Goal: Communication & Community: Answer question/provide support

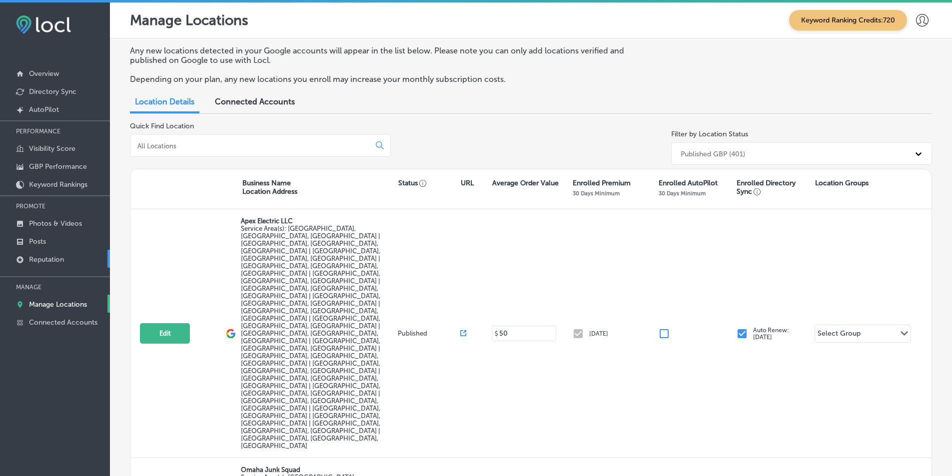
click at [56, 257] on p "Reputation" at bounding box center [46, 259] width 35 height 8
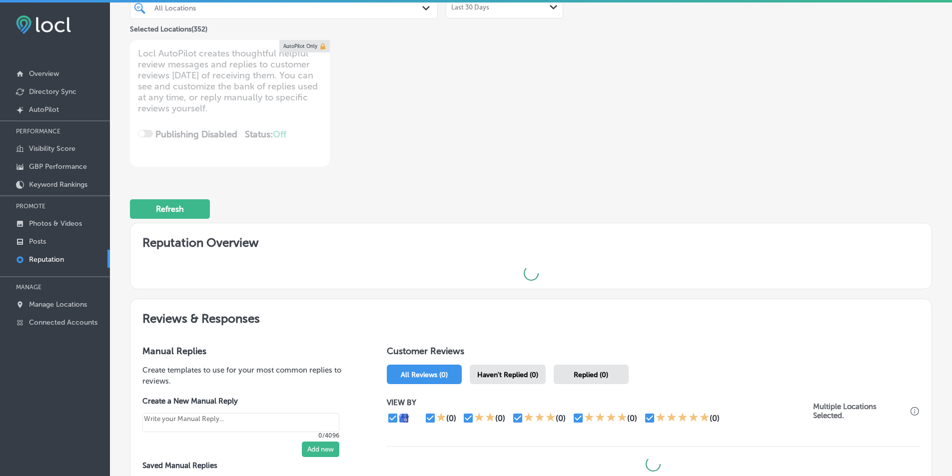
scroll to position [200, 0]
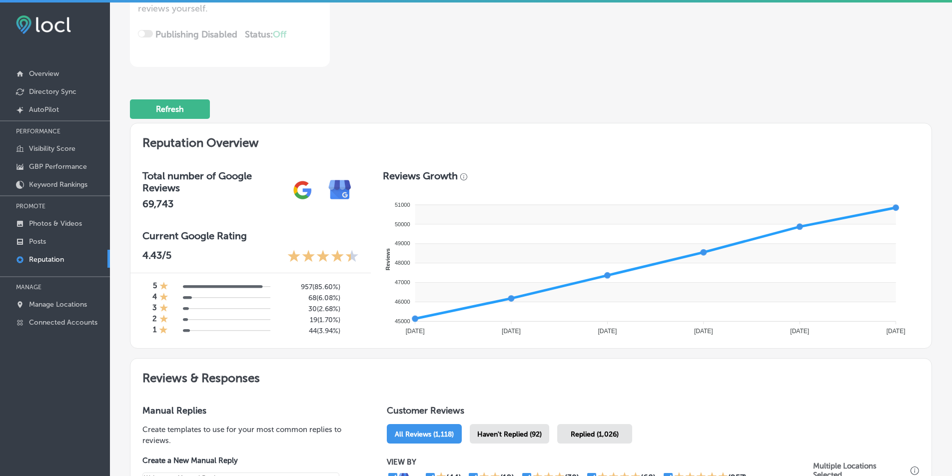
click at [464, 435] on span "Haven't Replied (92)" at bounding box center [509, 434] width 64 height 8
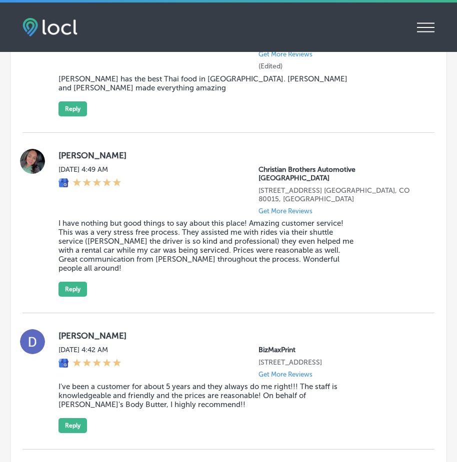
scroll to position [2498, 0]
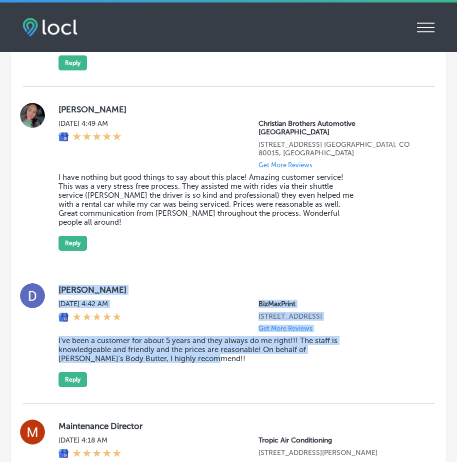
drag, startPoint x: 55, startPoint y: 234, endPoint x: 218, endPoint y: 327, distance: 187.8
click at [218, 327] on div "[PERSON_NAME] [DATE] 4:42 AM BizMaxPrint [STREET_ADDRESS] Get More Reviews I've…" at bounding box center [228, 335] width 412 height 104
copy div "[PERSON_NAME] [DATE] 4:42 AM BizMaxPrint [STREET_ADDRESS] Get More Reviews I've…"
click at [71, 372] on button "Reply" at bounding box center [72, 379] width 28 height 15
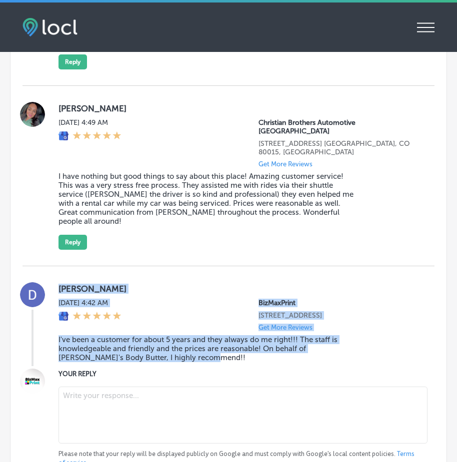
scroll to position [2497, 0]
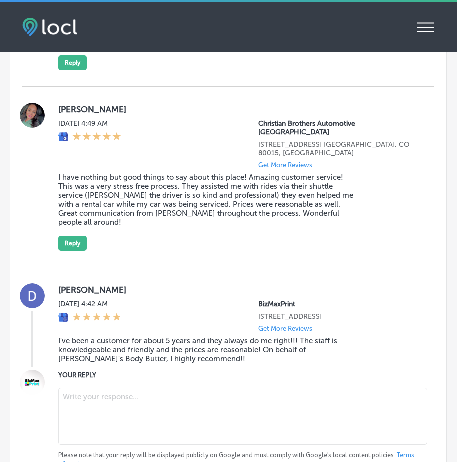
click at [89, 388] on textarea at bounding box center [242, 416] width 369 height 57
type textarea "x"
paste textarea "Thank you so much for the wonderful review, [PERSON_NAME]! We’re honored to hav…"
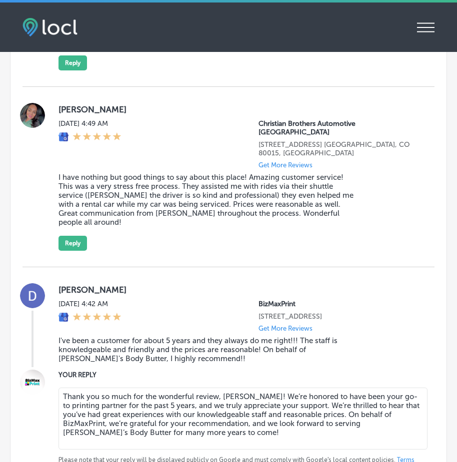
type textarea "Thank you so much for the wonderful review, [PERSON_NAME]! We’re honored to hav…"
type textarea "x"
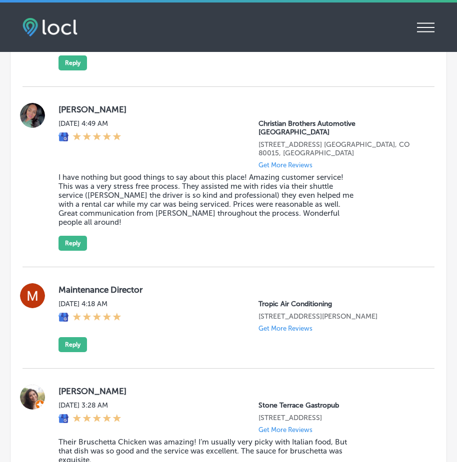
click at [374, 186] on div "[PERSON_NAME][DATE] 4:49 AM Christian Brothers Automotive [GEOGRAPHIC_DATA][STR…" at bounding box center [238, 177] width 360 height 148
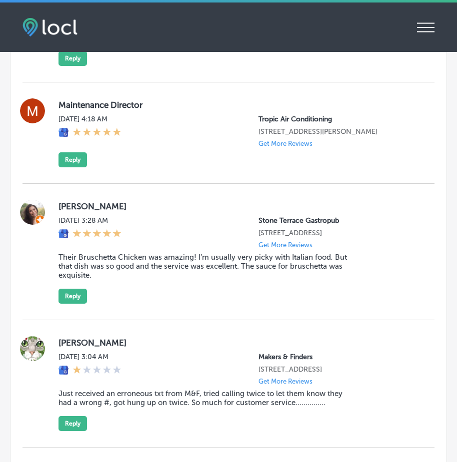
scroll to position [2697, 0]
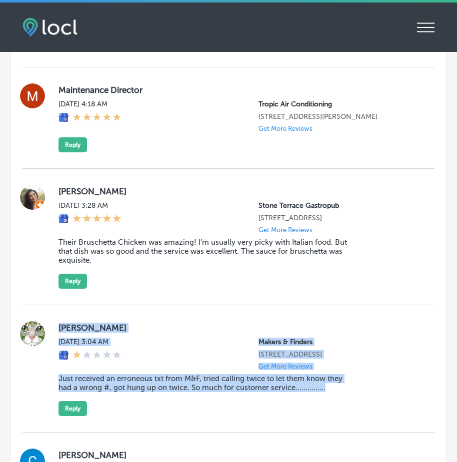
drag, startPoint x: 55, startPoint y: 279, endPoint x: 347, endPoint y: 380, distance: 308.7
click at [347, 380] on div "[PERSON_NAME] [DATE] 3:04 AM Makers & Finders [STREET_ADDRESS] Get More Reviews…" at bounding box center [228, 368] width 412 height 127
copy div "[PERSON_NAME] [DATE] 3:04 AM Makers & Finders [STREET_ADDRESS] Get More Reviews…"
click at [70, 401] on button "Reply" at bounding box center [72, 408] width 28 height 15
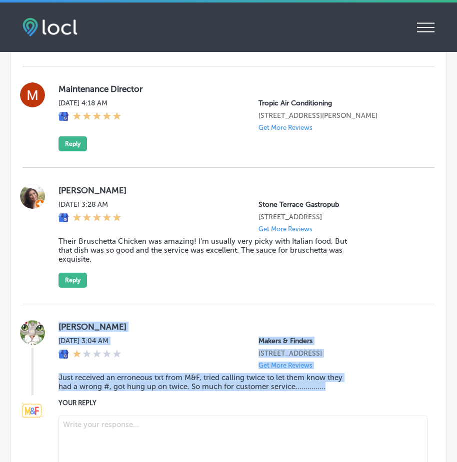
scroll to position [2696, 0]
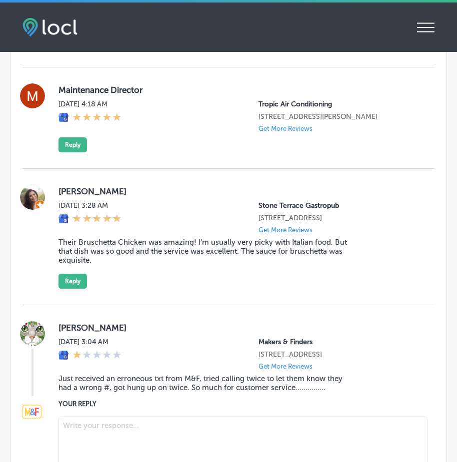
click at [99, 417] on textarea at bounding box center [242, 445] width 369 height 57
click at [94, 417] on textarea at bounding box center [242, 445] width 369 height 57
paste textarea "Hi [PERSON_NAME], we sincerely apologize for the inconvenience you experienced …"
type textarea "Hi [PERSON_NAME], we sincerely apologize for the inconvenience you experienced …"
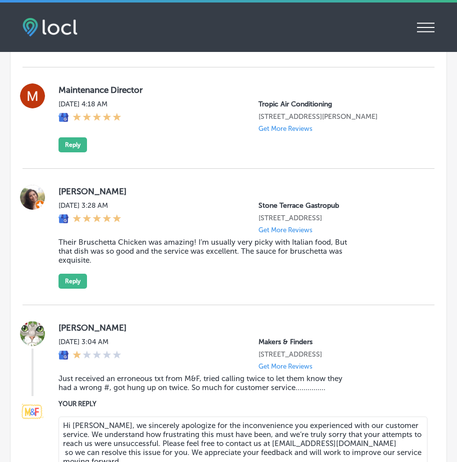
drag, startPoint x: 62, startPoint y: 393, endPoint x: 185, endPoint y: 430, distance: 129.0
click at [185, 430] on textarea "Hi [PERSON_NAME], we sincerely apologize for the inconvenience you experienced …" at bounding box center [242, 448] width 369 height 62
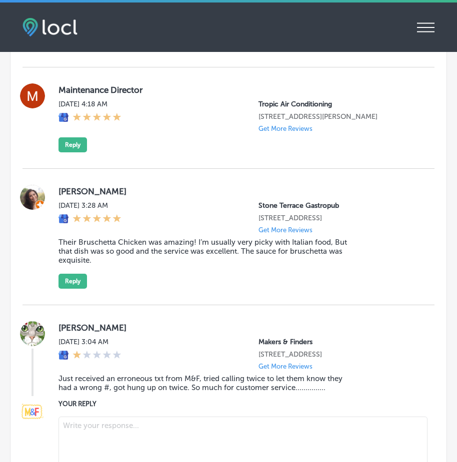
click at [194, 338] on div "[DATE] 3:04 AM Makers & Finders [STREET_ADDRESS] Get More Reviews" at bounding box center [238, 354] width 360 height 32
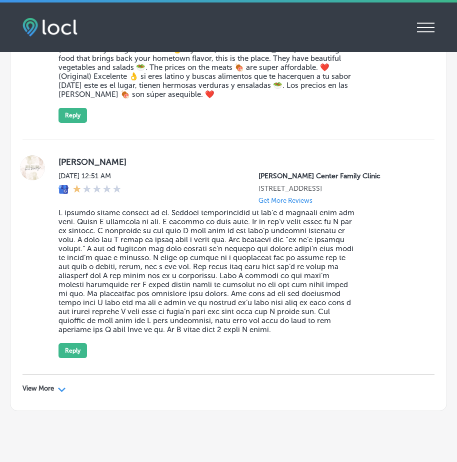
scroll to position [3747, 0]
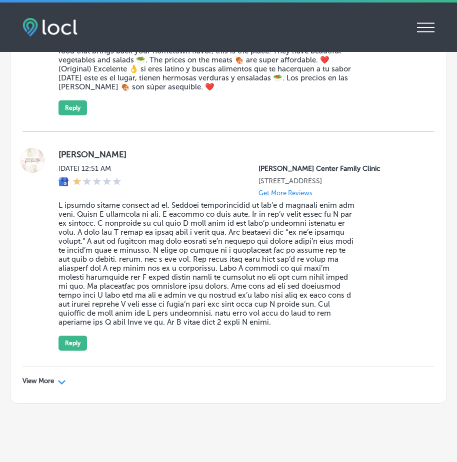
click at [57, 377] on div "View More Path Created with Sketch." at bounding box center [43, 381] width 43 height 8
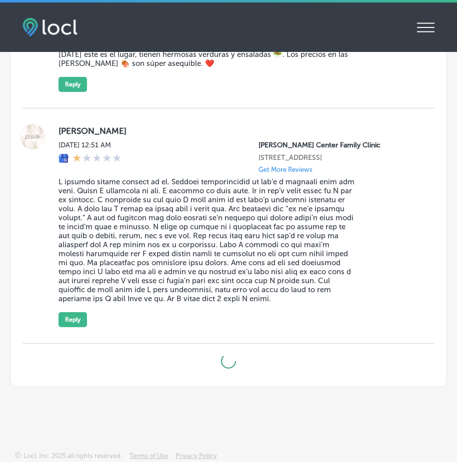
scroll to position [3641, 0]
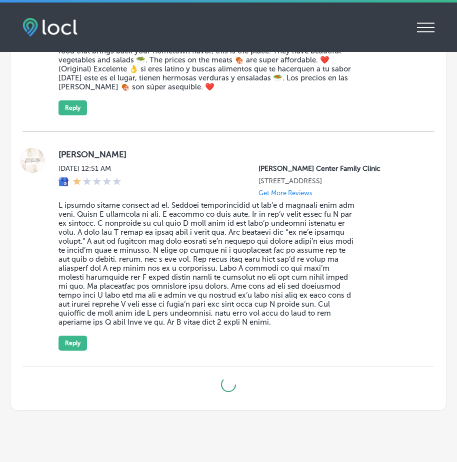
type textarea "x"
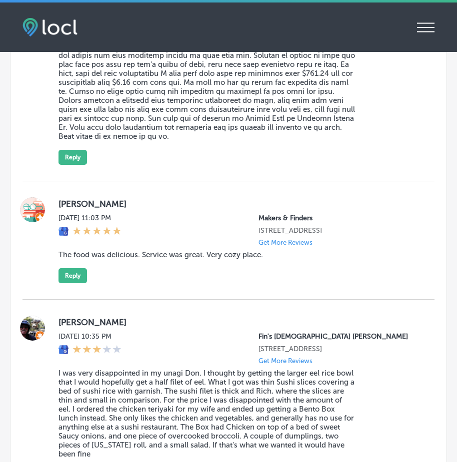
scroll to position [4840, 0]
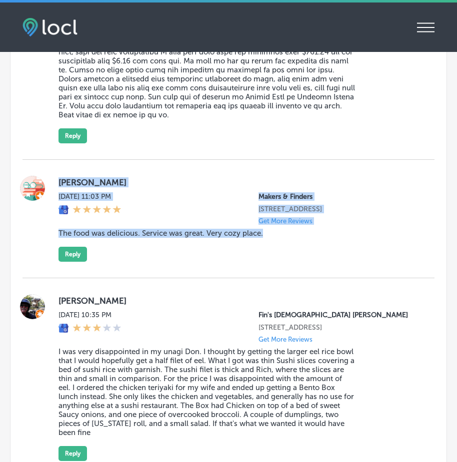
drag, startPoint x: 53, startPoint y: 134, endPoint x: 287, endPoint y: 225, distance: 250.9
click at [287, 225] on div "[PERSON_NAME] [DATE] 11:03 PM Makers & Finders [STREET_ADDRESS] Get More Review…" at bounding box center [228, 219] width 412 height 86
copy div "[PERSON_NAME] [DATE] 11:03 PM Makers & Finders [STREET_ADDRESS] Get More Review…"
click at [68, 247] on button "Reply" at bounding box center [72, 254] width 28 height 15
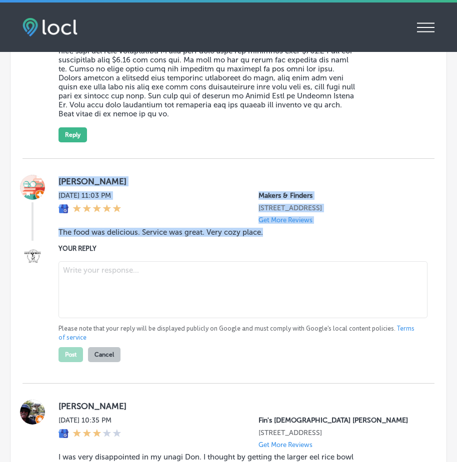
scroll to position [4839, 0]
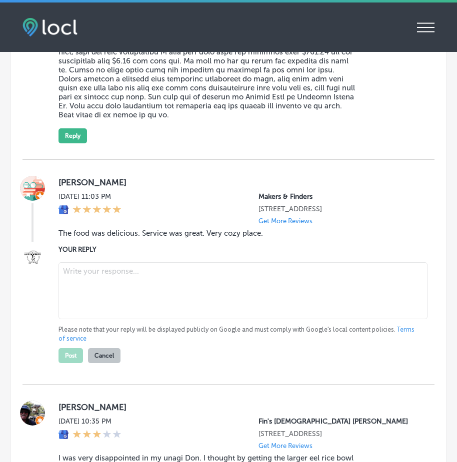
click at [101, 262] on textarea at bounding box center [242, 290] width 369 height 57
paste textarea "Thank you for the wonderful review, [PERSON_NAME]! We’re thrilled to hear you e…"
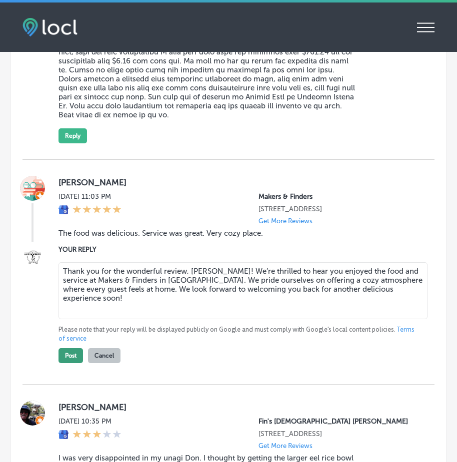
type textarea "Thank you for the wonderful review, [PERSON_NAME]! We’re thrilled to hear you e…"
click at [68, 348] on button "Post" at bounding box center [70, 355] width 24 height 15
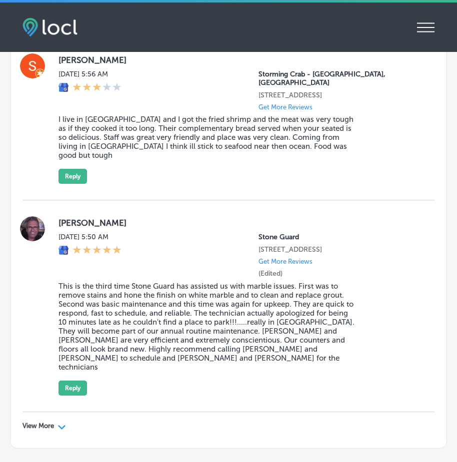
scroll to position [6388, 0]
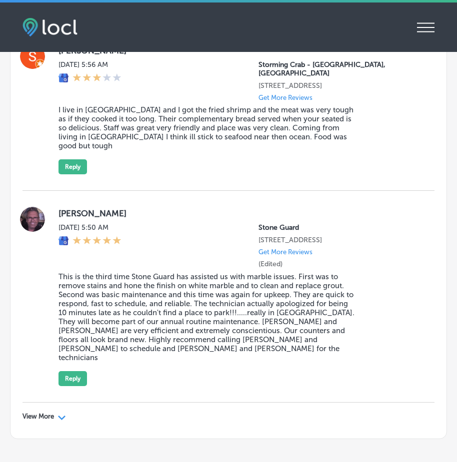
click at [60, 413] on div "Path Created with Sketch." at bounding box center [62, 417] width 8 height 8
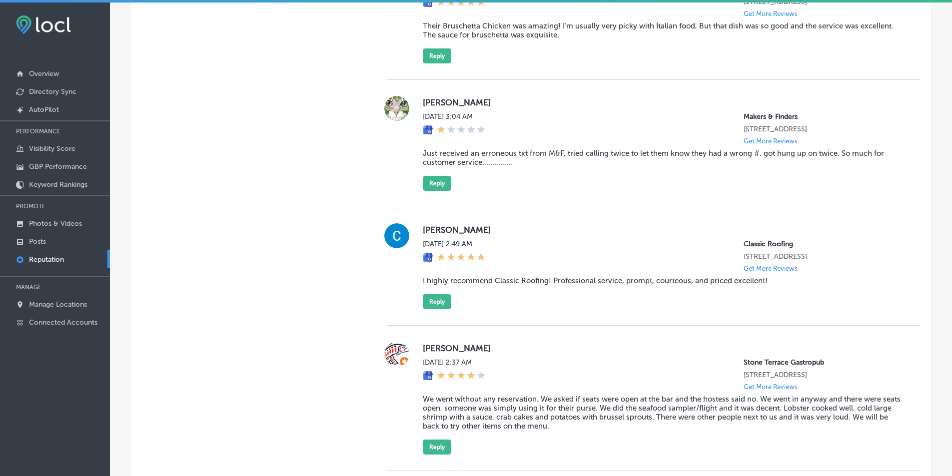
scroll to position [2282, 0]
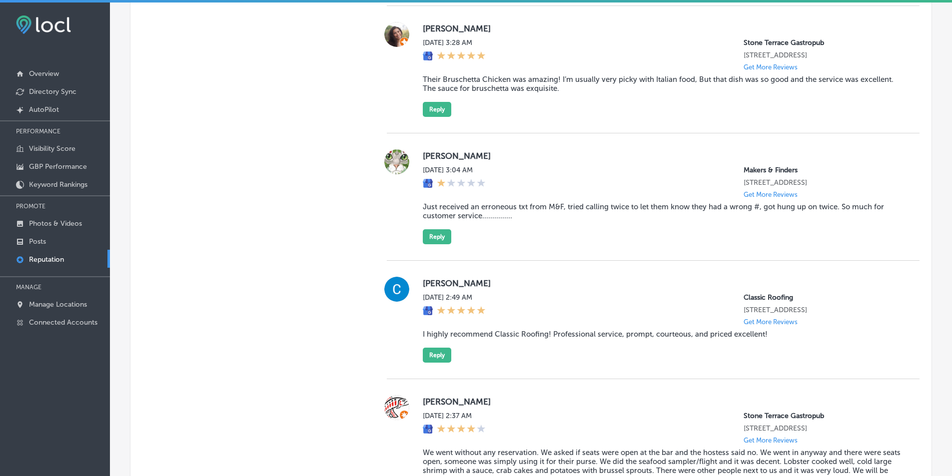
click at [412, 133] on div "[PERSON_NAME] [DATE] 3:04 AM Makers & Finders [STREET_ADDRESS] Get More Reviews…" at bounding box center [653, 196] width 533 height 127
drag, startPoint x: 293, startPoint y: 93, endPoint x: 290, endPoint y: 99, distance: 6.5
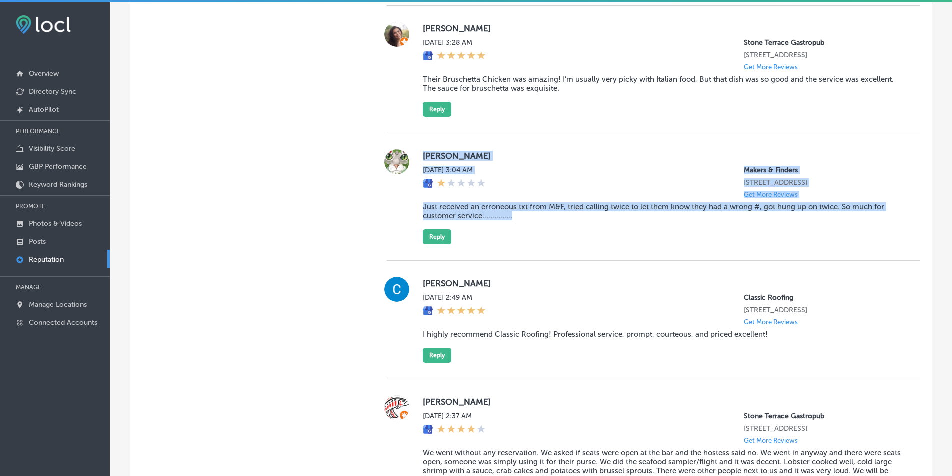
drag, startPoint x: 416, startPoint y: 91, endPoint x: 580, endPoint y: 178, distance: 185.7
click at [464, 178] on div "[PERSON_NAME] [DATE] 3:04 AM Makers & Finders [STREET_ADDRESS] Get More Reviews…" at bounding box center [653, 196] width 533 height 127
copy div "[PERSON_NAME] [DATE] 3:04 AM Makers & Finders [STREET_ADDRESS] Get More Reviews…"
click at [436, 229] on button "Reply" at bounding box center [437, 236] width 28 height 15
type textarea "x"
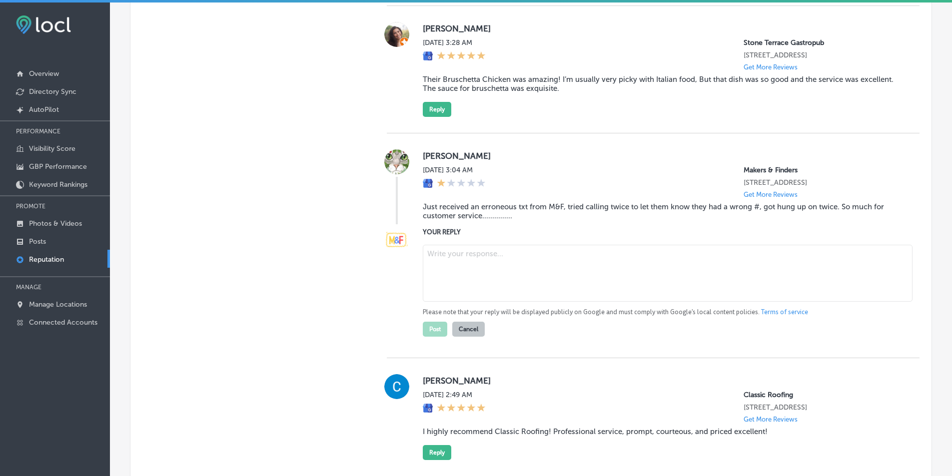
click at [450, 245] on textarea at bounding box center [668, 273] width 490 height 57
paste textarea "Hi [PERSON_NAME], we sincerely apologize for the inconvenience you experienced …"
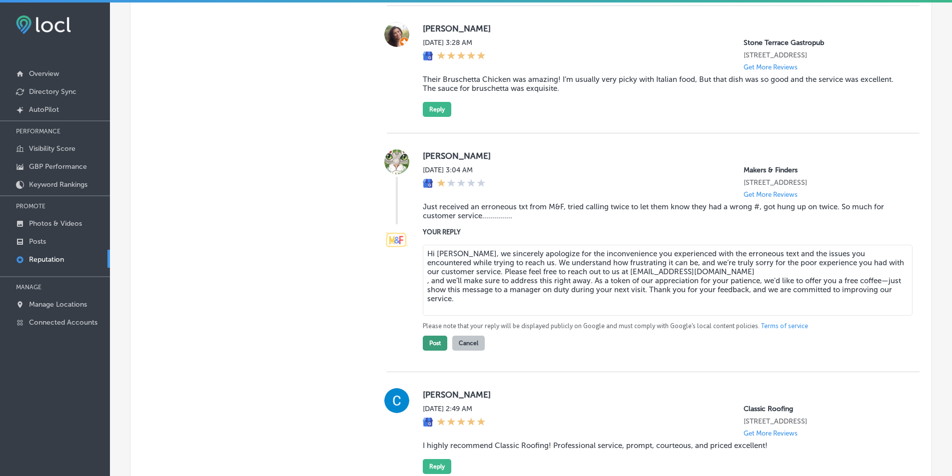
type textarea "Hi [PERSON_NAME], we sincerely apologize for the inconvenience you experienced …"
click at [431, 336] on button "Post" at bounding box center [435, 343] width 24 height 15
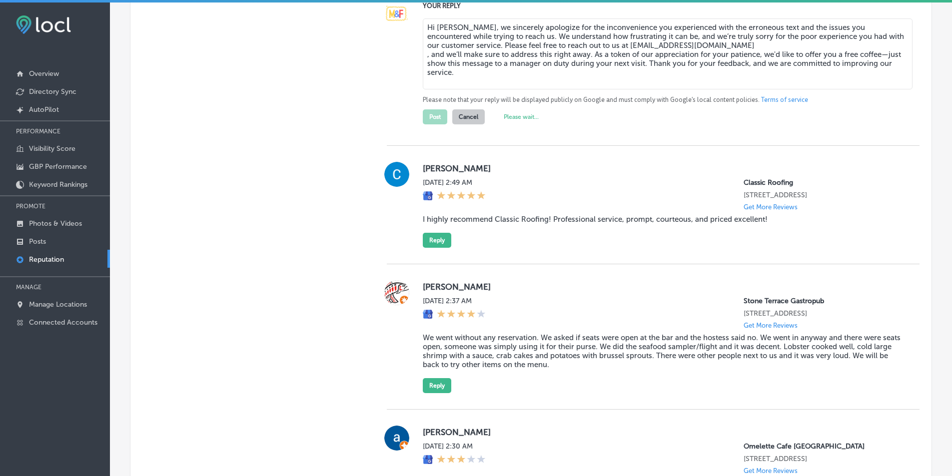
type textarea "x"
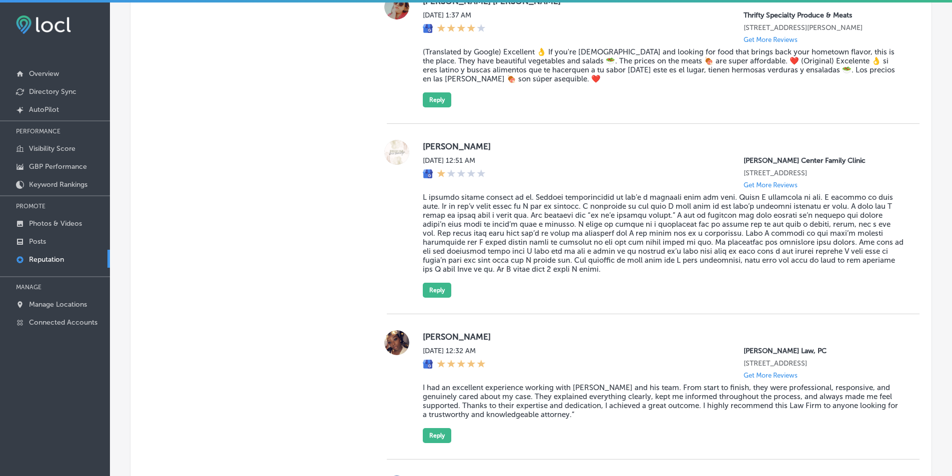
scroll to position [2881, 0]
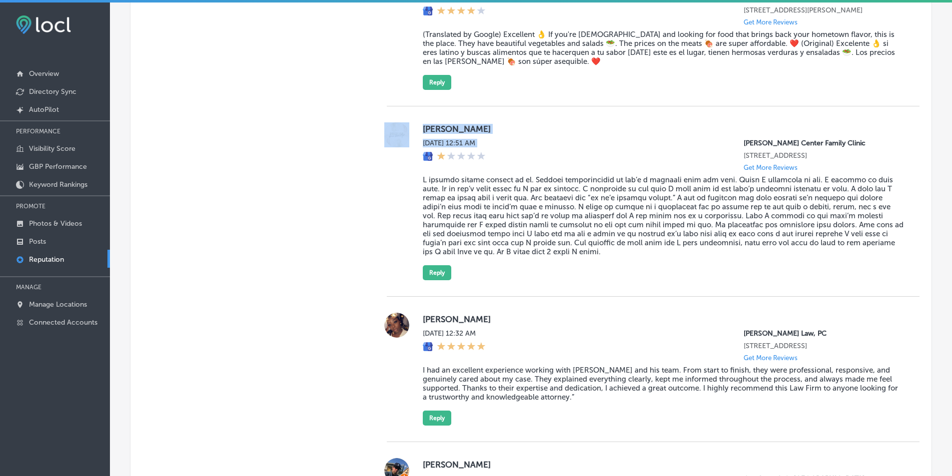
drag, startPoint x: 409, startPoint y: 81, endPoint x: 456, endPoint y: 106, distance: 53.6
click at [459, 113] on div "[PERSON_NAME][DATE] 12:51 AM [PERSON_NAME][GEOGRAPHIC_DATA] Family Clinic [STRE…" at bounding box center [653, 201] width 533 height 190
click at [414, 106] on div "[PERSON_NAME][DATE] 12:51 AM [PERSON_NAME][GEOGRAPHIC_DATA] Family Clinic [STRE…" at bounding box center [653, 201] width 533 height 190
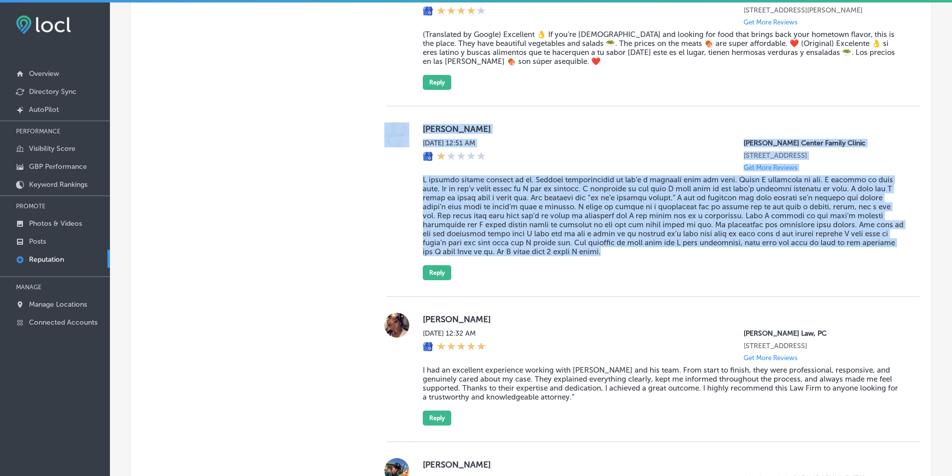
drag, startPoint x: 386, startPoint y: 83, endPoint x: 577, endPoint y: 225, distance: 238.1
